Goal: Task Accomplishment & Management: Manage account settings

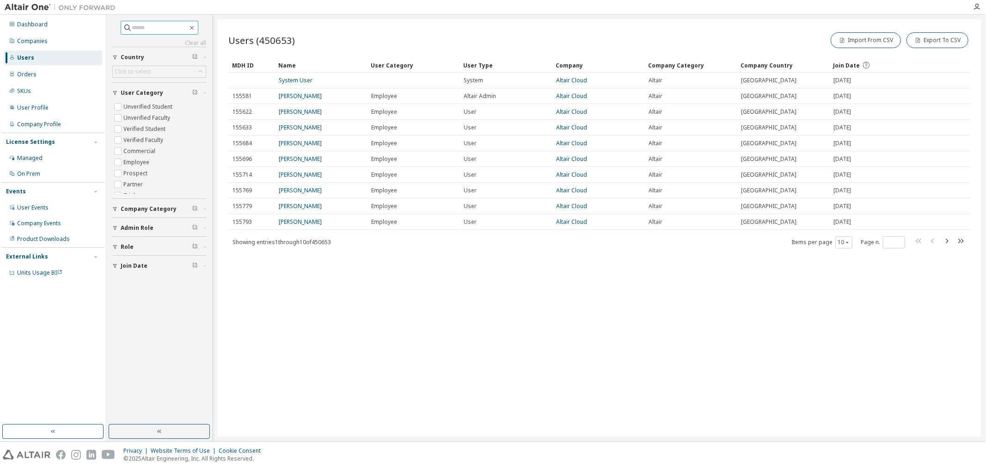
click at [152, 30] on input "text" at bounding box center [159, 27] width 55 height 9
click at [28, 39] on div "Companies" at bounding box center [32, 40] width 31 height 7
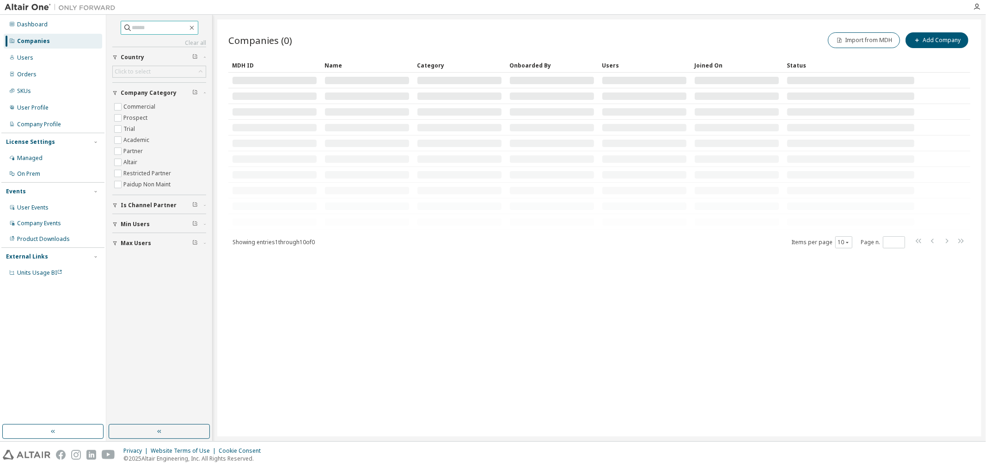
click at [161, 29] on input "text" at bounding box center [159, 27] width 55 height 9
type input "*******"
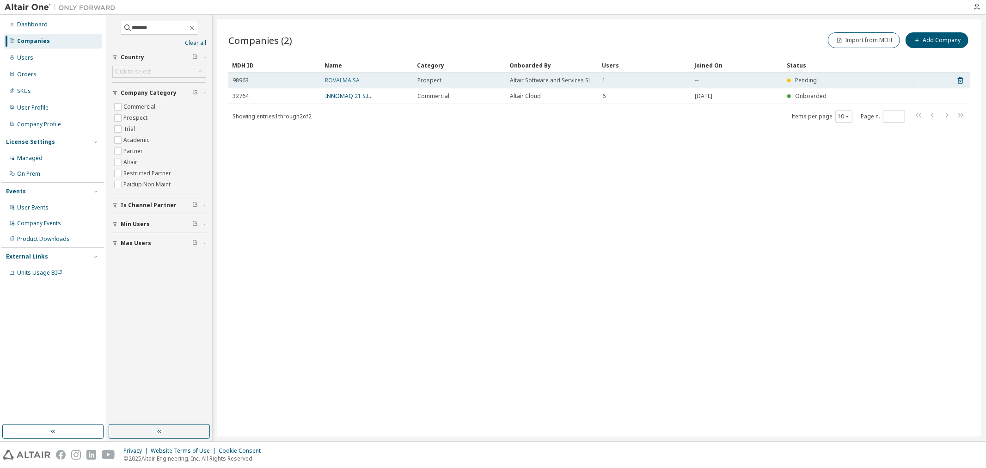
click at [340, 80] on link "ROVALMA SA" at bounding box center [342, 80] width 35 height 8
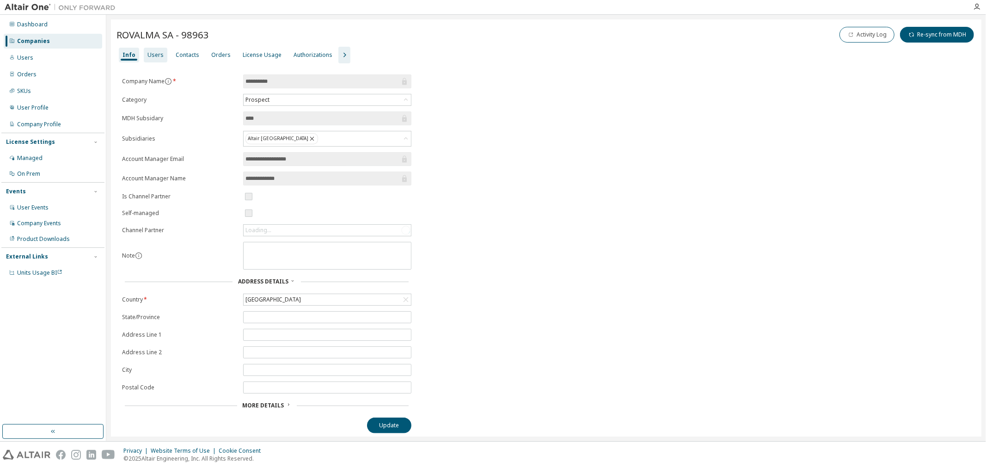
click at [154, 58] on div "Users" at bounding box center [155, 54] width 16 height 7
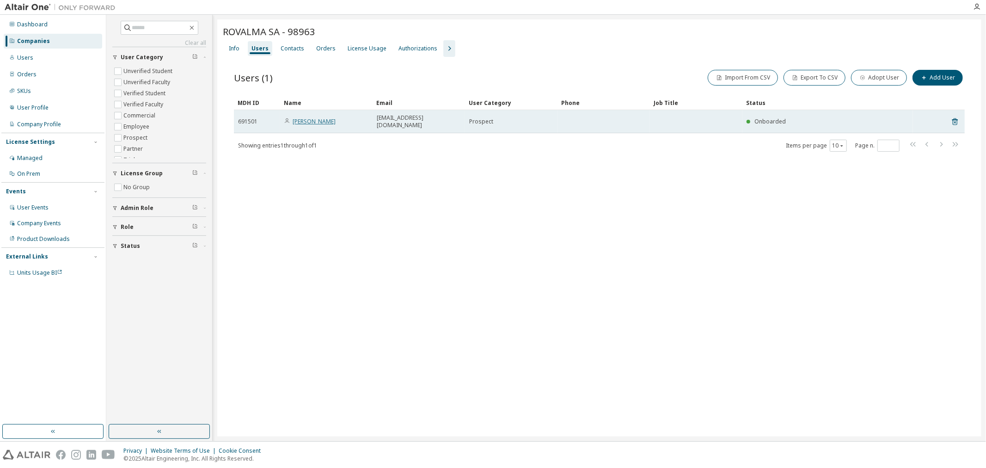
click at [330, 117] on link "Juan Carlos Alfonso" at bounding box center [314, 121] width 43 height 8
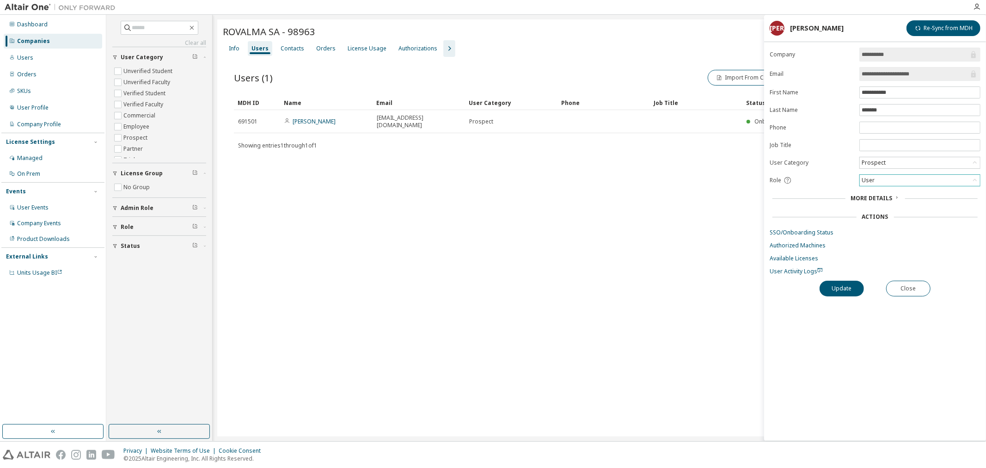
click at [896, 184] on div "User" at bounding box center [920, 180] width 120 height 11
click at [889, 195] on li "Admin" at bounding box center [920, 193] width 118 height 12
click at [847, 290] on button "Update" at bounding box center [842, 289] width 44 height 16
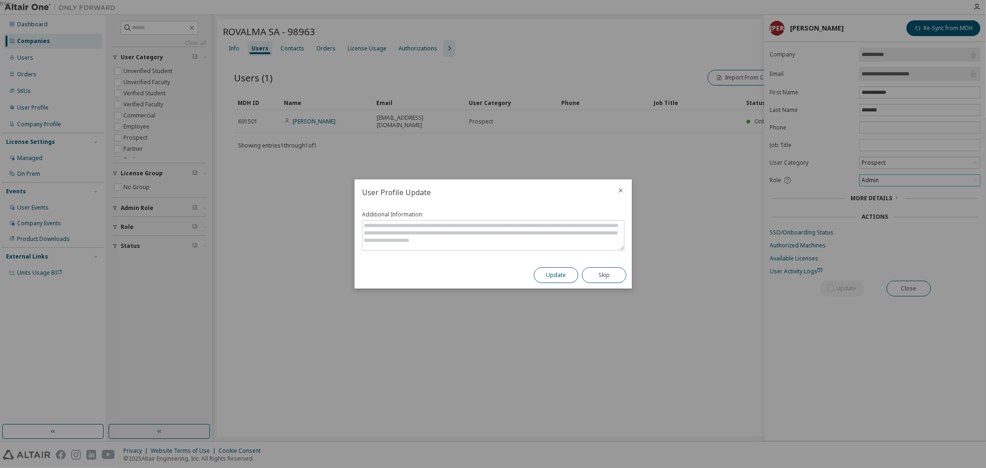
click at [553, 280] on button "Update" at bounding box center [556, 275] width 44 height 16
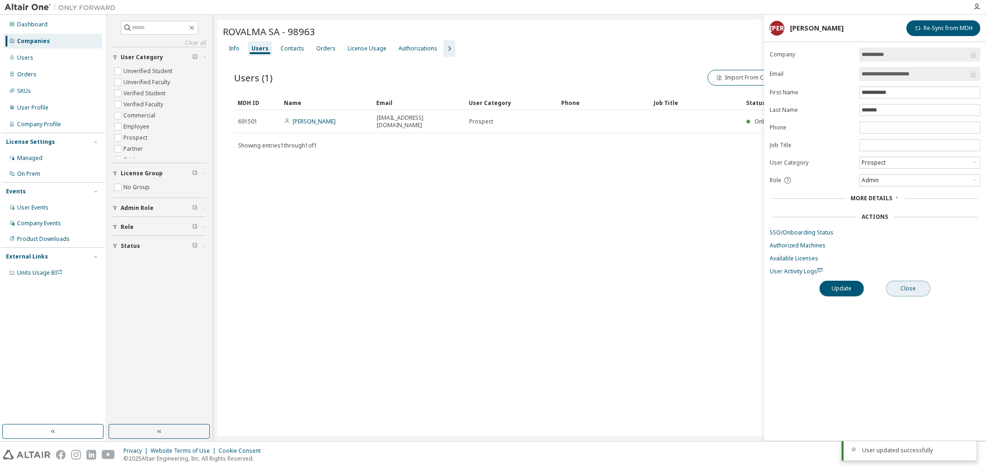
click at [902, 289] on button "Close" at bounding box center [908, 289] width 44 height 16
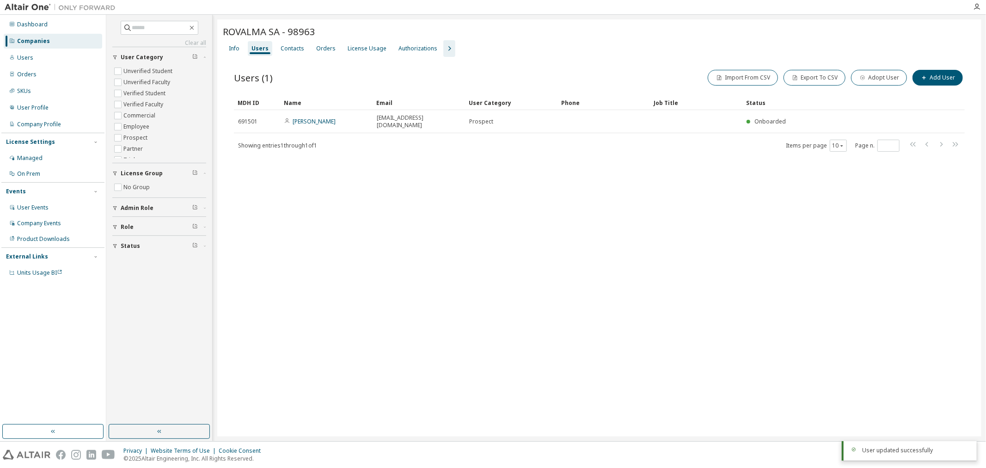
drag, startPoint x: 665, startPoint y: 214, endPoint x: 404, endPoint y: 128, distance: 274.1
click at [662, 212] on div "ROVALMA SA - 98963 Clear Load Save Save As Field Operator Value Select filter S…" at bounding box center [599, 227] width 764 height 417
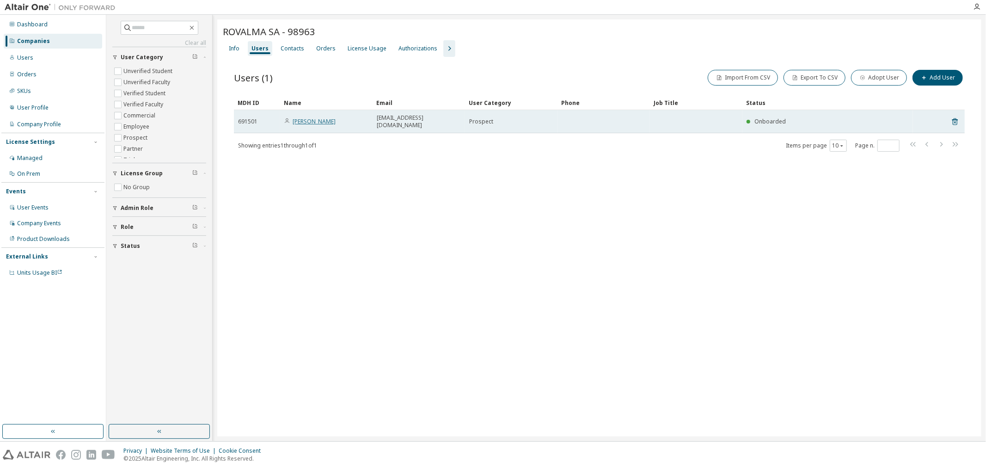
click at [302, 117] on link "Juan Carlos Alfonso" at bounding box center [314, 121] width 43 height 8
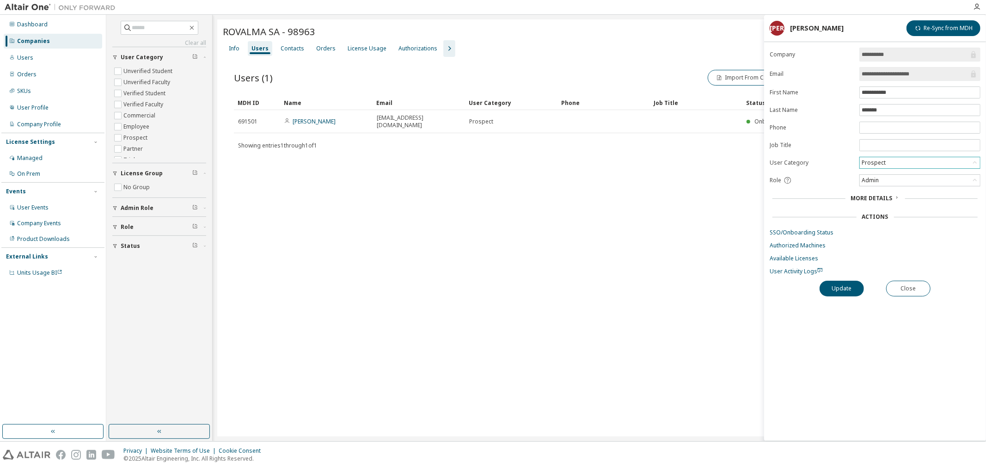
click at [898, 165] on div "Prospect" at bounding box center [920, 162] width 120 height 11
click at [902, 188] on li "Commercial" at bounding box center [920, 187] width 118 height 12
click at [842, 288] on button "Update" at bounding box center [842, 289] width 44 height 16
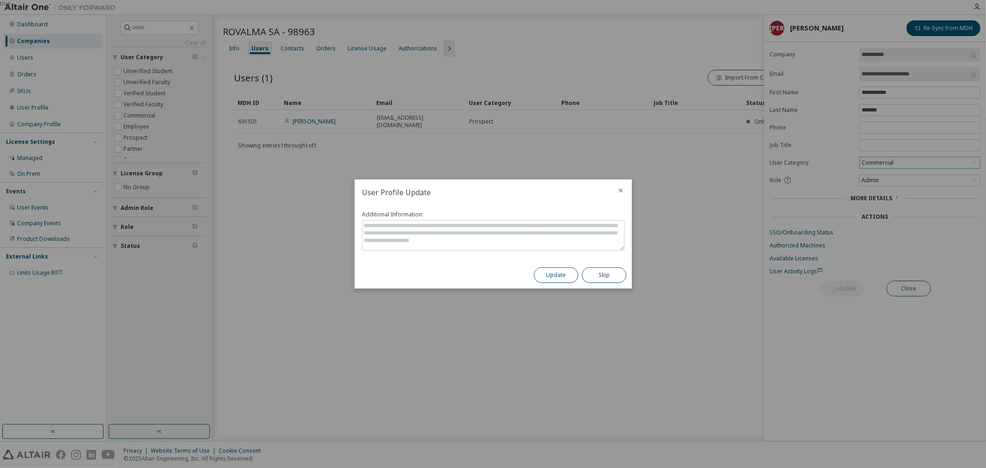
click at [556, 274] on button "Update" at bounding box center [556, 275] width 44 height 16
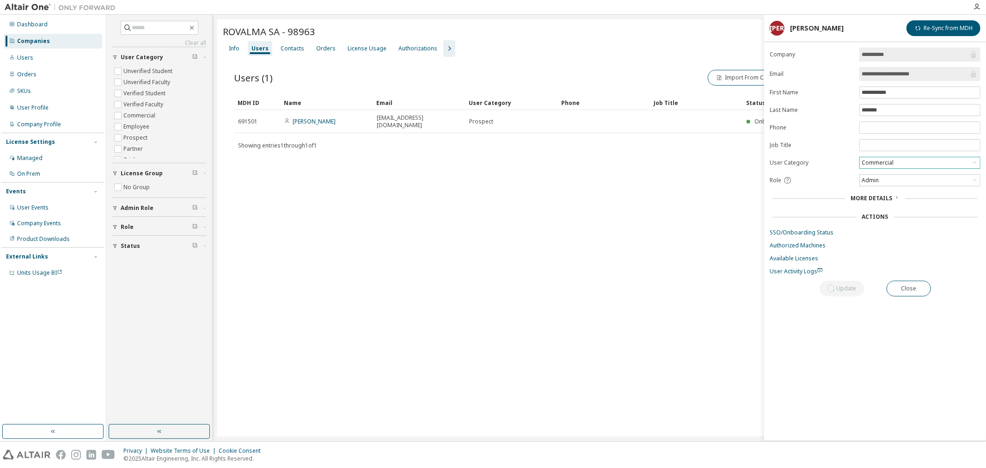
click at [486, 214] on div "ROVALMA SA - 98963 Clear Load Save Save As Field Operator Value Select filter S…" at bounding box center [599, 227] width 764 height 417
click at [664, 234] on div "ROVALMA SA - 98963 Clear Load Save Save As Field Operator Value Select filter S…" at bounding box center [599, 227] width 764 height 417
drag, startPoint x: 281, startPoint y: 45, endPoint x: 293, endPoint y: 51, distance: 13.4
click at [282, 47] on div "Contacts" at bounding box center [293, 48] width 24 height 7
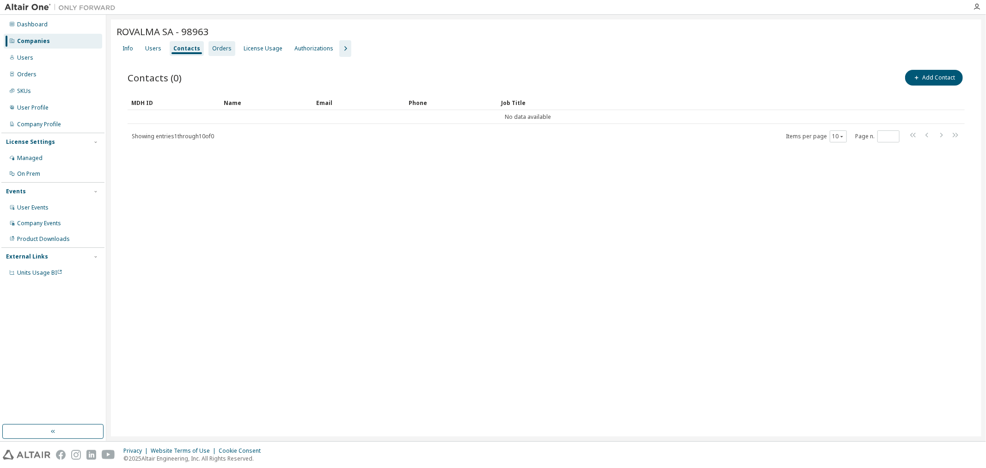
click at [208, 47] on div "Orders" at bounding box center [221, 48] width 27 height 15
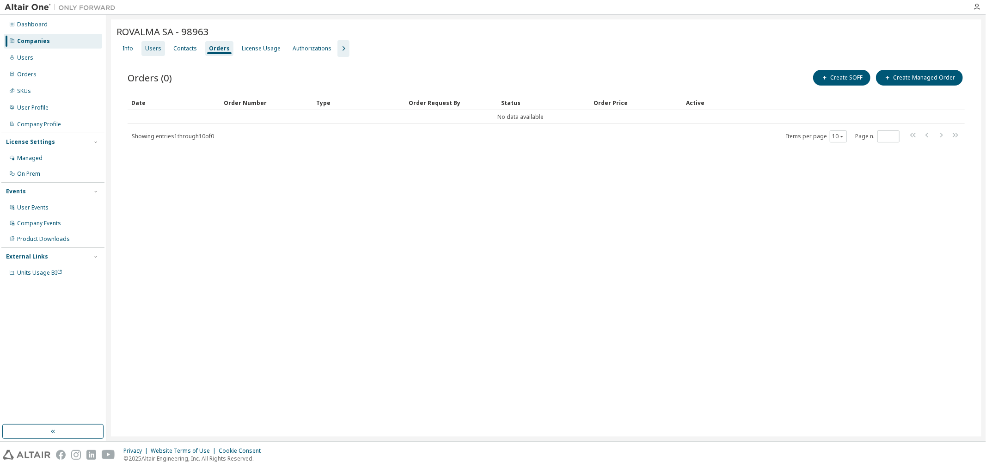
click at [149, 47] on div "Users" at bounding box center [153, 48] width 16 height 7
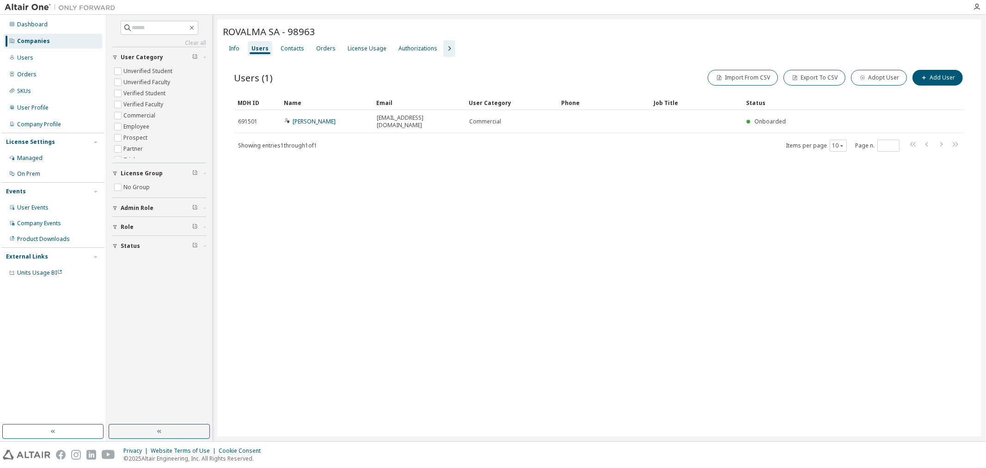
click at [373, 187] on div "ROVALMA SA - 98963 Clear Load Save Save As Field Operator Value Select filter S…" at bounding box center [599, 227] width 764 height 417
click at [653, 48] on div "Info Users Contacts Orders License Usage Authorizations" at bounding box center [599, 48] width 753 height 17
